Goal: Transaction & Acquisition: Purchase product/service

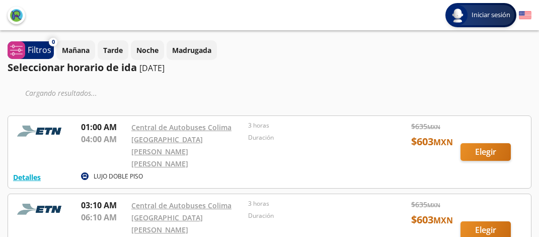
type input "Colima, Colima"
type input "[GEOGRAPHIC_DATA][PERSON_NAME][PERSON_NAME], [GEOGRAPHIC_DATA]"
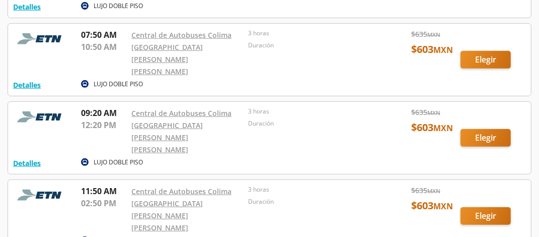
scroll to position [293, 0]
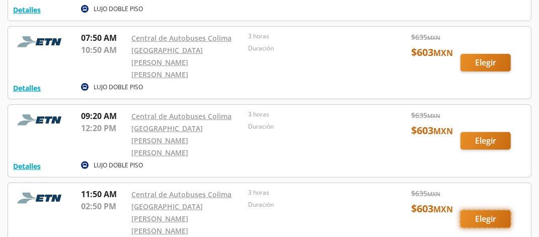
click at [490, 210] on button "Elegir" at bounding box center [486, 219] width 50 height 18
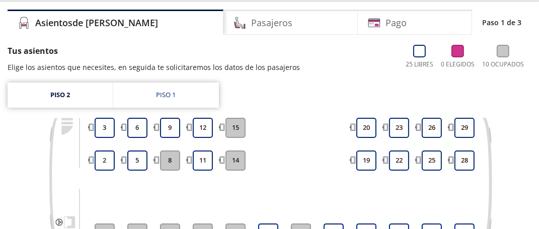
scroll to position [72, 0]
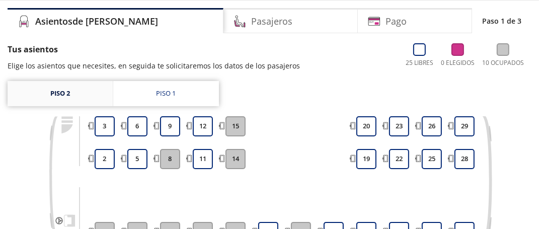
click at [57, 93] on link "Piso 2" at bounding box center [60, 93] width 105 height 25
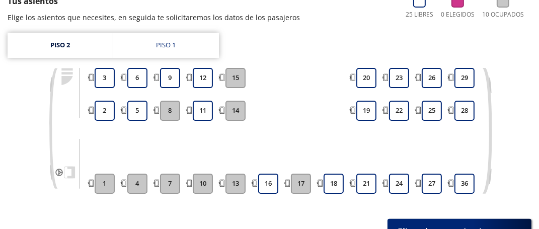
scroll to position [123, 0]
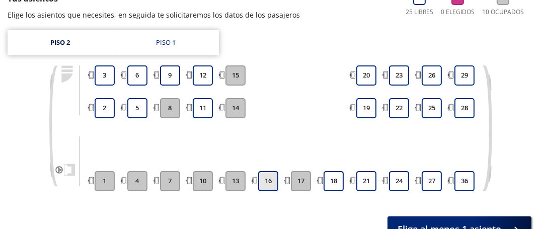
click at [258, 176] on button "16" at bounding box center [268, 181] width 20 height 20
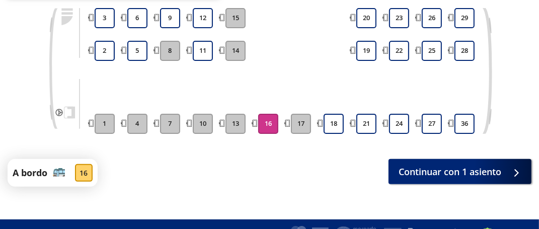
scroll to position [182, 0]
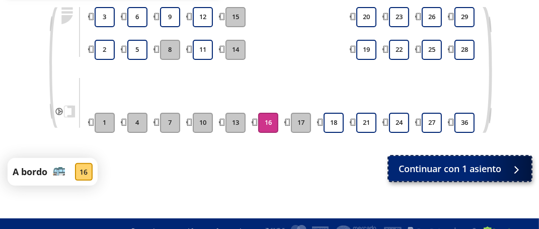
click at [399, 166] on span "Continuar con 1 asiento" at bounding box center [450, 169] width 103 height 14
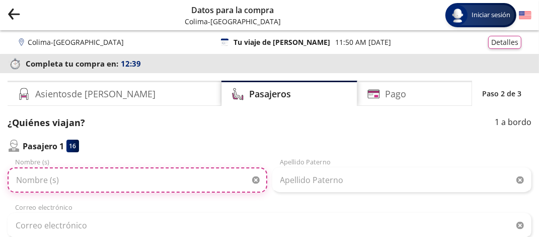
click at [124, 171] on input "Nombre (s)" at bounding box center [138, 179] width 260 height 25
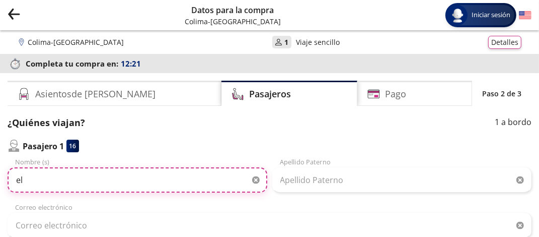
type input "e"
type input "[PERSON_NAME] [PERSON_NAME]"
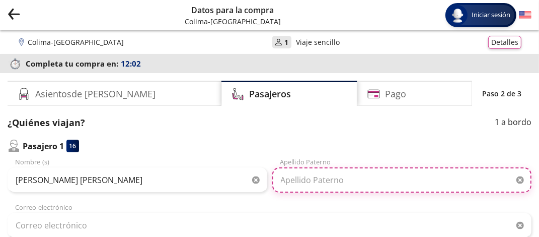
click at [272, 171] on input "Apellido Paterno" at bounding box center [402, 179] width 260 height 25
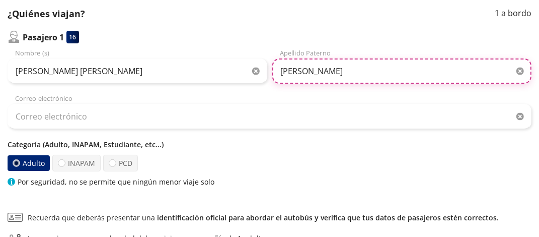
scroll to position [111, 0]
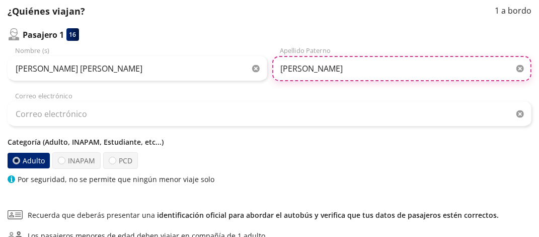
type input "[PERSON_NAME]"
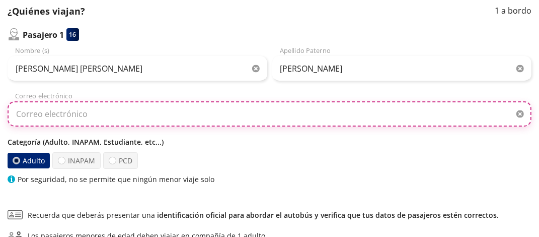
click at [227, 101] on input "Correo electrónico" at bounding box center [270, 113] width 524 height 25
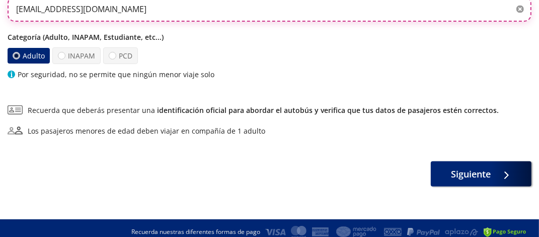
scroll to position [217, 0]
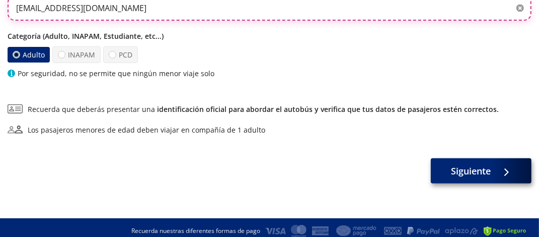
type input "[EMAIL_ADDRESS][DOMAIN_NAME]"
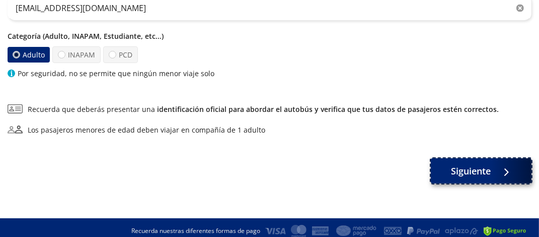
click at [452, 167] on span "Siguiente" at bounding box center [472, 171] width 40 height 14
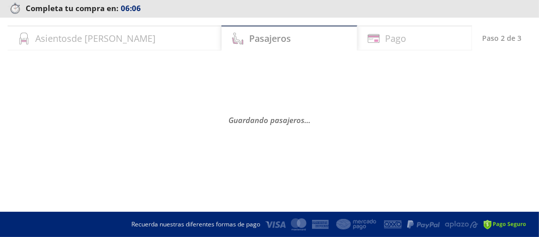
scroll to position [0, 0]
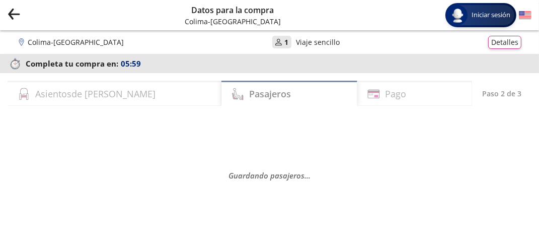
select select "MX"
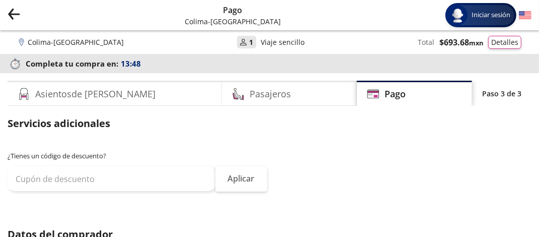
type input "[PERSON_NAME]"
type input "[PERSON_NAME] [PERSON_NAME]"
type input "[PERSON_NAME]"
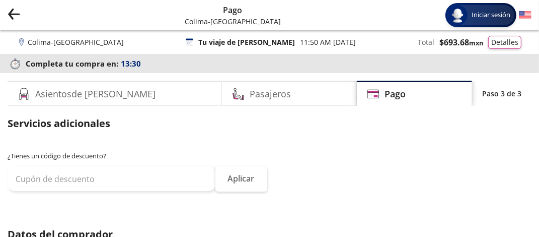
type input "[PERSON_NAME]"
type input "[PHONE_NUMBER]"
type input "[EMAIL_ADDRESS][DOMAIN_NAME]"
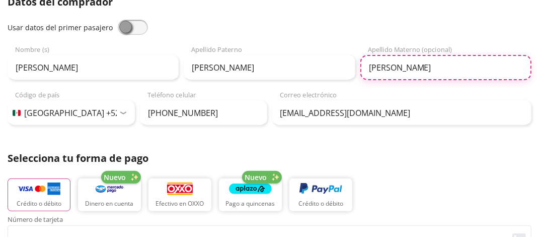
scroll to position [248, 0]
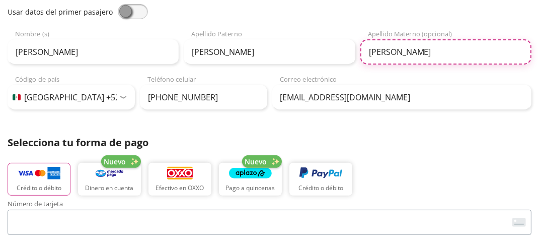
type input "[PERSON_NAME]"
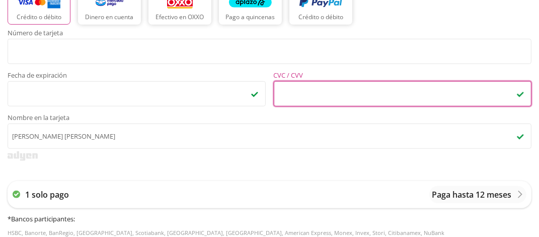
scroll to position [420, 0]
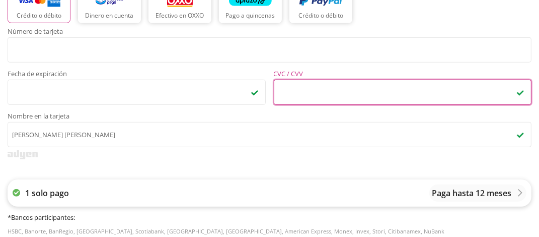
click at [49, 187] on p "1 solo pago" at bounding box center [47, 193] width 44 height 12
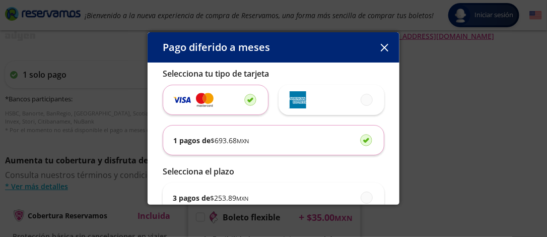
click at [383, 45] on icon "button" at bounding box center [384, 48] width 8 height 8
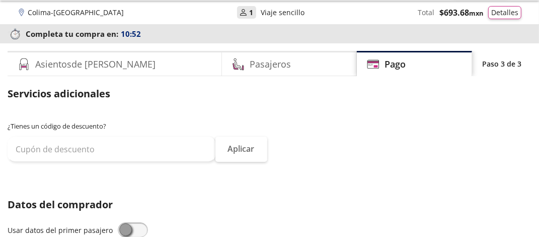
scroll to position [0, 0]
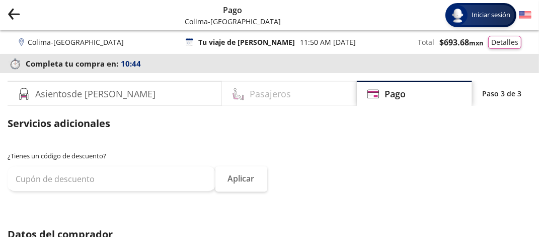
click at [250, 87] on h4 "Pasajeros" at bounding box center [270, 94] width 41 height 14
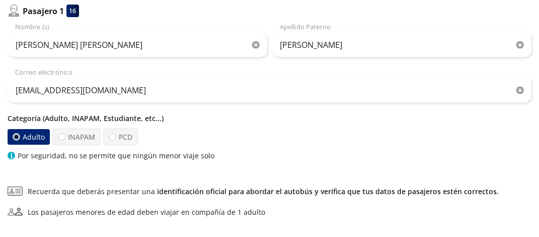
scroll to position [234, 0]
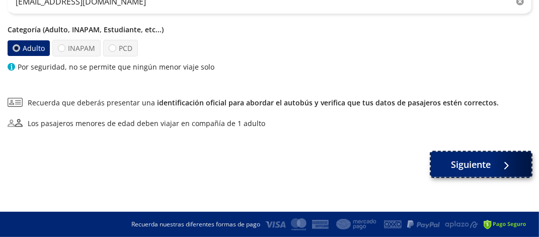
click at [452, 158] on span "Siguiente" at bounding box center [472, 165] width 40 height 14
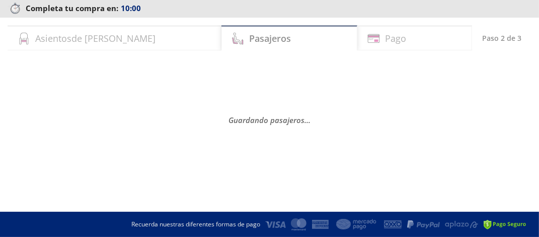
scroll to position [0, 0]
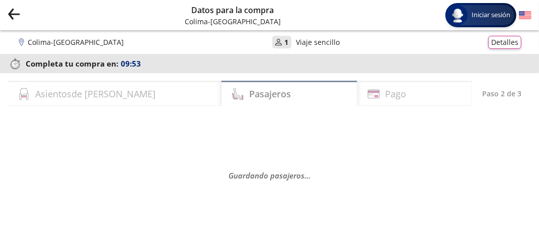
select select "MX"
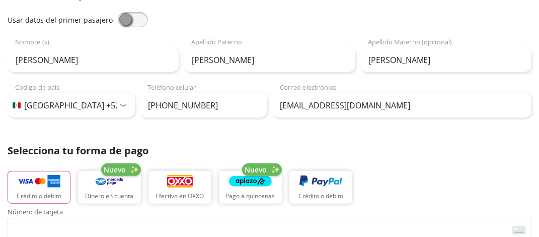
scroll to position [250, 0]
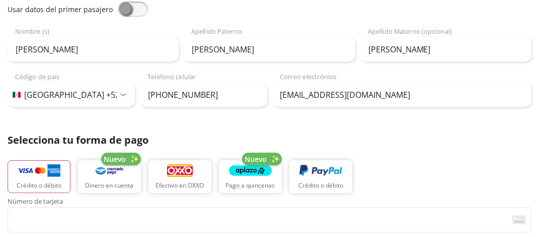
click at [0, 0] on button "Aplicar" at bounding box center [0, 0] width 0 height 0
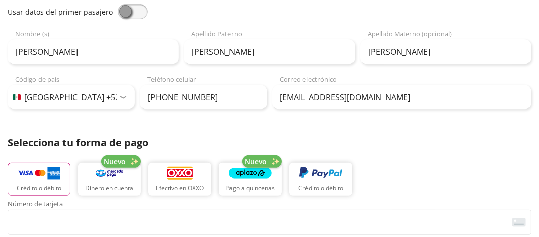
click at [360, 159] on div "Asientos de [PERSON_NAME] Pago Paso 3 de 3 Servicios adicionales ¿Tienes un cód…" at bounding box center [269, 232] width 539 height 805
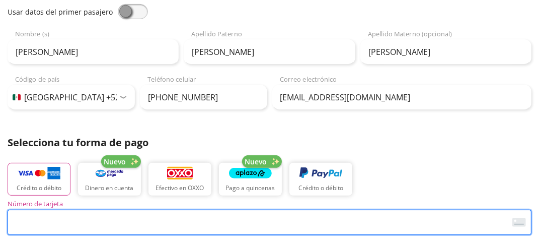
type input "[PERSON_NAME] [PERSON_NAME]"
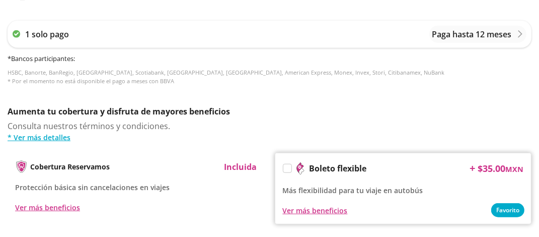
scroll to position [589, 0]
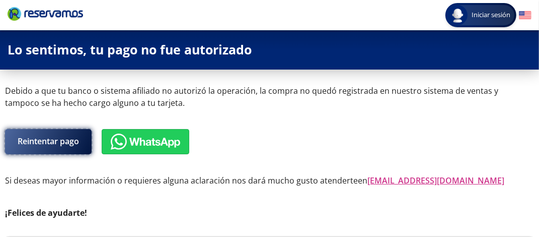
click at [49, 152] on button "Reintentar pago" at bounding box center [48, 141] width 87 height 25
select select "MX"
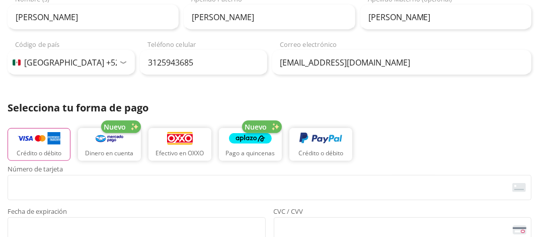
scroll to position [287, 0]
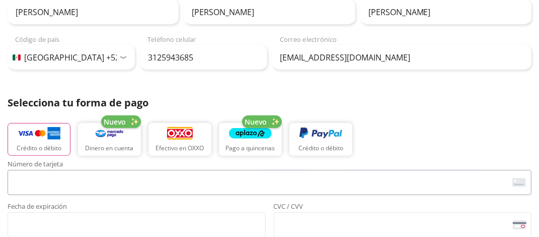
type input "[PERSON_NAME] [PERSON_NAME]"
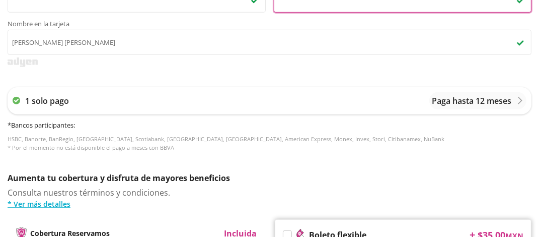
scroll to position [589, 0]
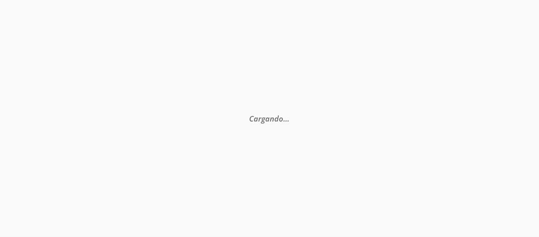
scroll to position [0, 0]
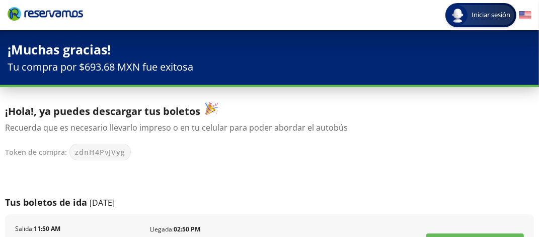
scroll to position [207, 0]
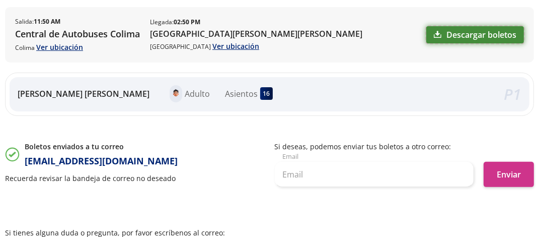
click at [426, 43] on link "Descargar boletos" at bounding box center [475, 34] width 98 height 17
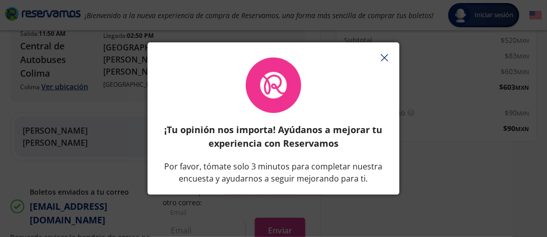
click at [384, 54] on icon "button" at bounding box center [385, 58] width 8 height 8
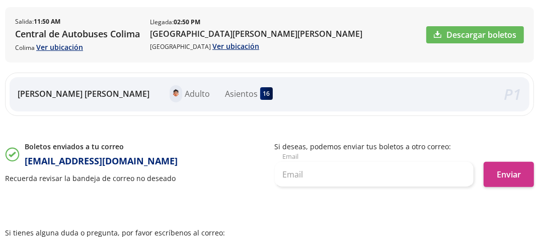
scroll to position [338, 0]
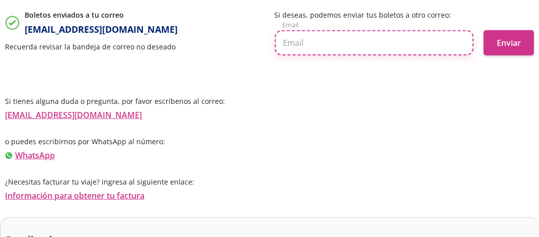
click at [275, 55] on input "text" at bounding box center [374, 42] width 199 height 25
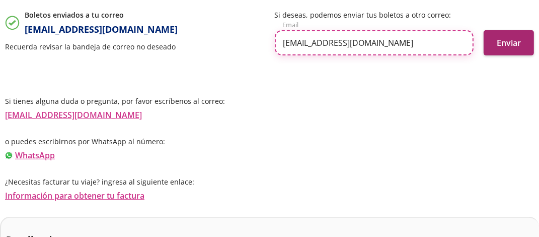
type input "[EMAIL_ADDRESS][DOMAIN_NAME]"
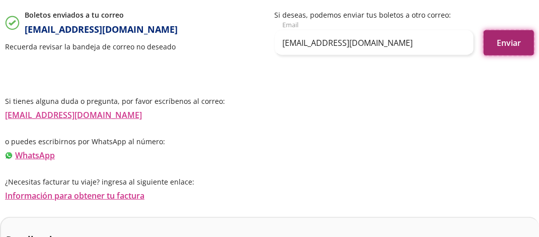
scroll to position [0, 0]
click at [484, 55] on button "Enviar" at bounding box center [509, 42] width 50 height 25
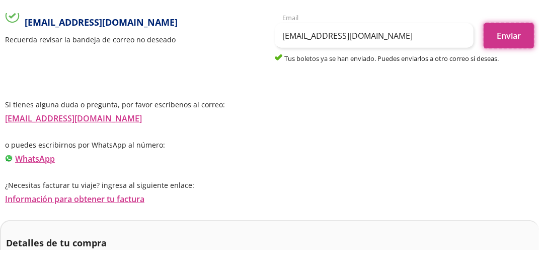
scroll to position [332, 0]
